Goal: Information Seeking & Learning: Learn about a topic

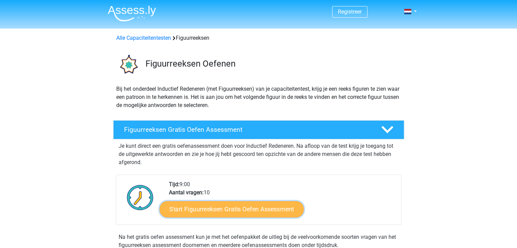
click at [235, 207] on link "Start Figuurreeksen Gratis Oefen Assessment" at bounding box center [231, 209] width 144 height 16
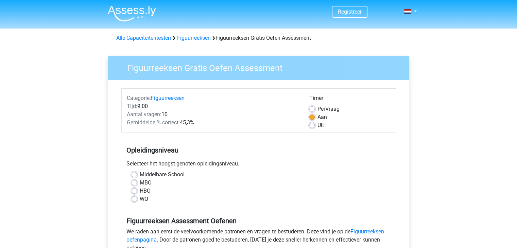
click at [140, 182] on label "MBO" at bounding box center [146, 183] width 12 height 8
click at [135, 182] on input "MBO" at bounding box center [133, 182] width 5 height 7
radio input "true"
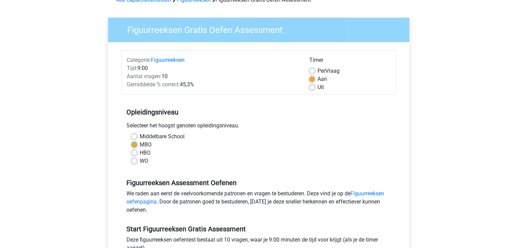
scroll to position [102, 0]
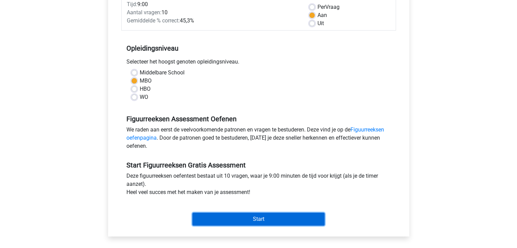
click at [275, 221] on input "Start" at bounding box center [258, 219] width 132 height 13
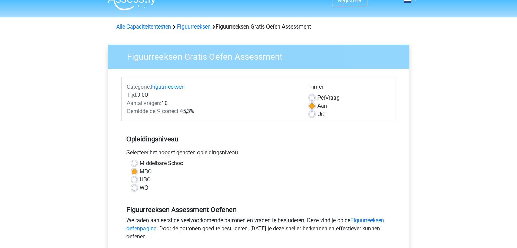
scroll to position [0, 0]
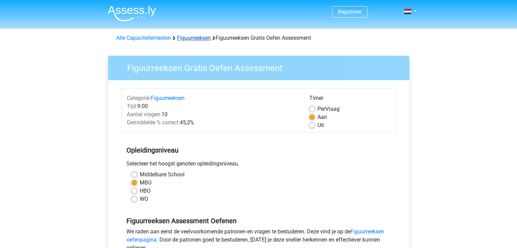
click at [191, 38] on link "Figuurreeksen" at bounding box center [194, 38] width 34 height 6
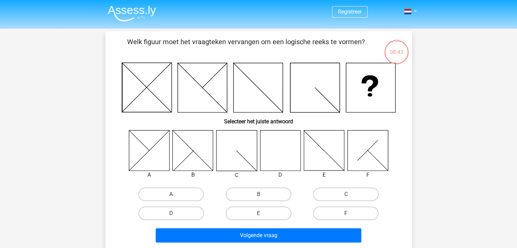
click at [268, 157] on icon at bounding box center [280, 150] width 40 height 40
click at [188, 216] on label "D" at bounding box center [171, 214] width 66 height 14
click at [175, 216] on input "D" at bounding box center [173, 215] width 4 height 4
radio input "true"
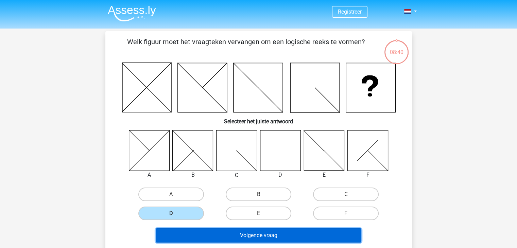
click at [222, 232] on button "Volgende vraag" at bounding box center [259, 235] width 206 height 14
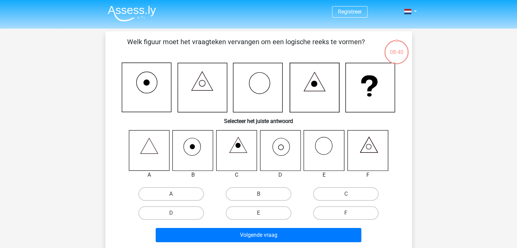
scroll to position [31, 0]
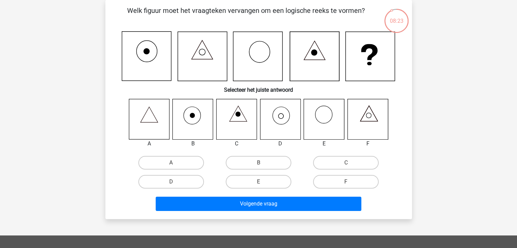
click at [321, 120] on icon at bounding box center [324, 119] width 40 height 40
click at [257, 183] on label "E" at bounding box center [259, 182] width 66 height 14
click at [258, 183] on input "E" at bounding box center [260, 184] width 4 height 4
radio input "true"
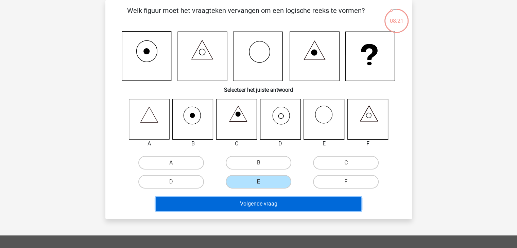
click at [257, 202] on button "Volgende vraag" at bounding box center [259, 204] width 206 height 14
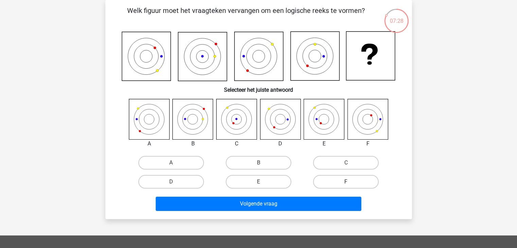
click at [342, 182] on label "F" at bounding box center [346, 182] width 66 height 14
click at [346, 182] on input "F" at bounding box center [348, 184] width 4 height 4
radio input "true"
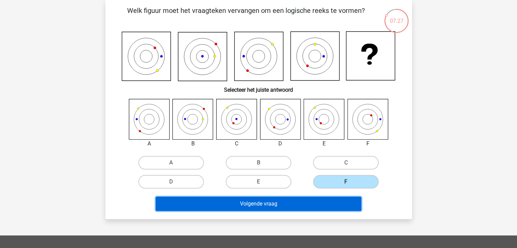
click at [330, 203] on button "Volgende vraag" at bounding box center [259, 204] width 206 height 14
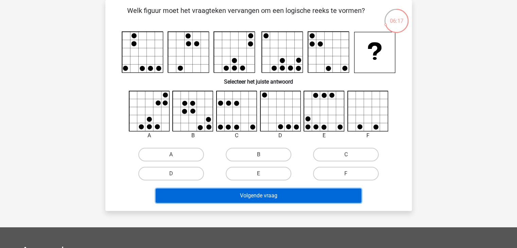
click at [276, 196] on button "Volgende vraag" at bounding box center [259, 196] width 206 height 14
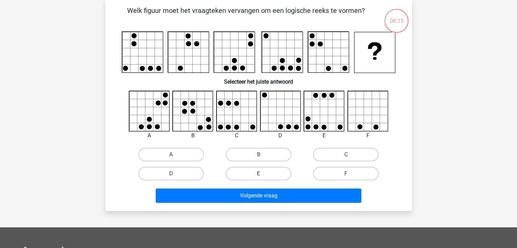
click at [279, 173] on label "E" at bounding box center [259, 174] width 66 height 14
click at [263, 174] on input "E" at bounding box center [260, 176] width 4 height 4
radio input "true"
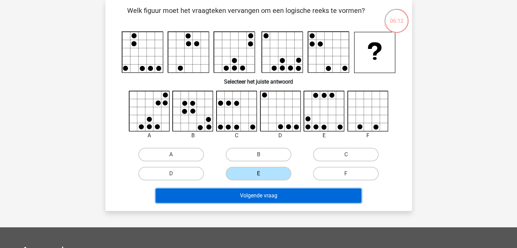
click at [274, 196] on button "Volgende vraag" at bounding box center [259, 196] width 206 height 14
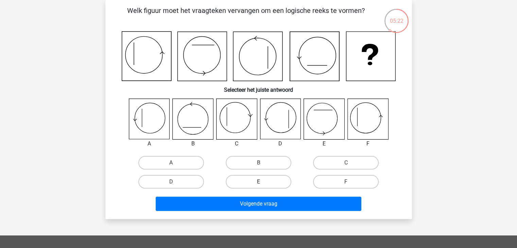
click at [268, 187] on label "E" at bounding box center [259, 182] width 66 height 14
click at [263, 186] on input "E" at bounding box center [260, 184] width 4 height 4
radio input "true"
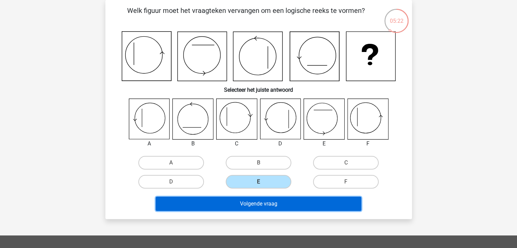
click at [268, 206] on button "Volgende vraag" at bounding box center [259, 204] width 206 height 14
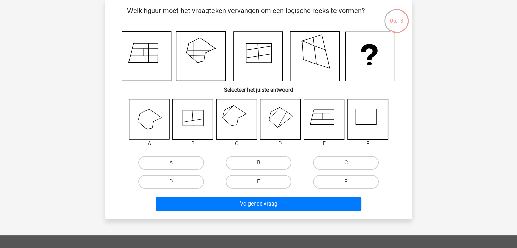
click at [265, 183] on label "E" at bounding box center [259, 182] width 66 height 14
click at [263, 183] on input "E" at bounding box center [260, 184] width 4 height 4
radio input "true"
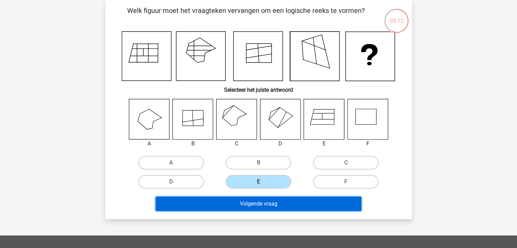
click at [263, 204] on button "Volgende vraag" at bounding box center [259, 204] width 206 height 14
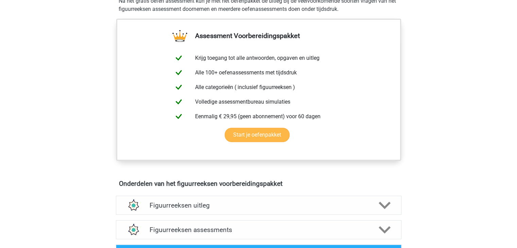
scroll to position [238, 0]
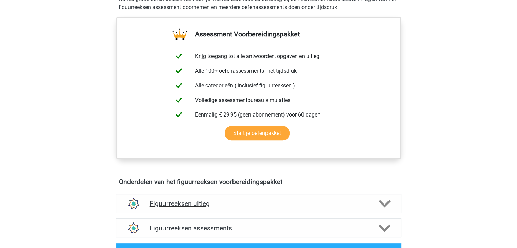
click at [381, 207] on icon at bounding box center [384, 204] width 12 height 12
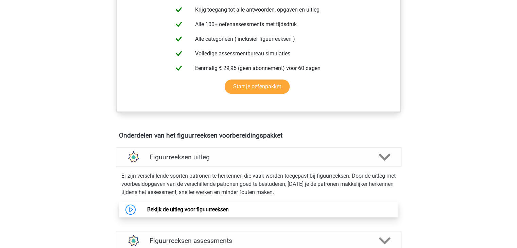
scroll to position [306, 0]
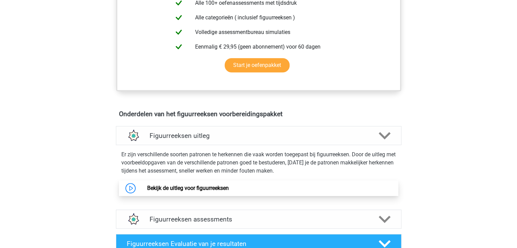
click at [216, 189] on link "Bekijk de uitleg voor figuurreeksen" at bounding box center [188, 188] width 82 height 6
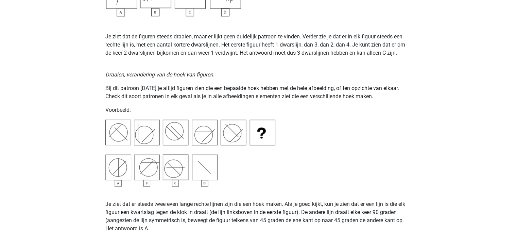
scroll to position [815, 0]
